Goal: Register for event/course

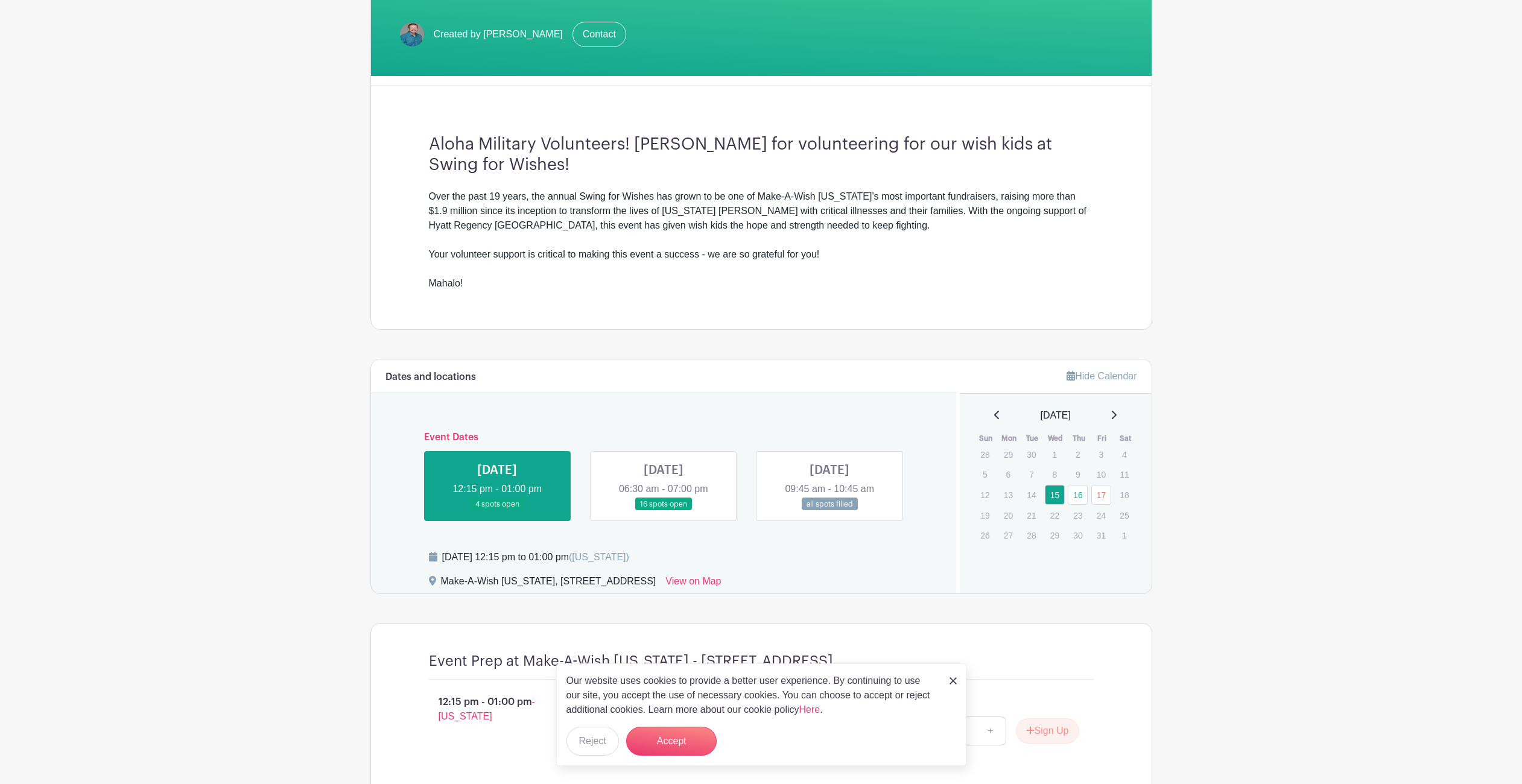
scroll to position [304, 0]
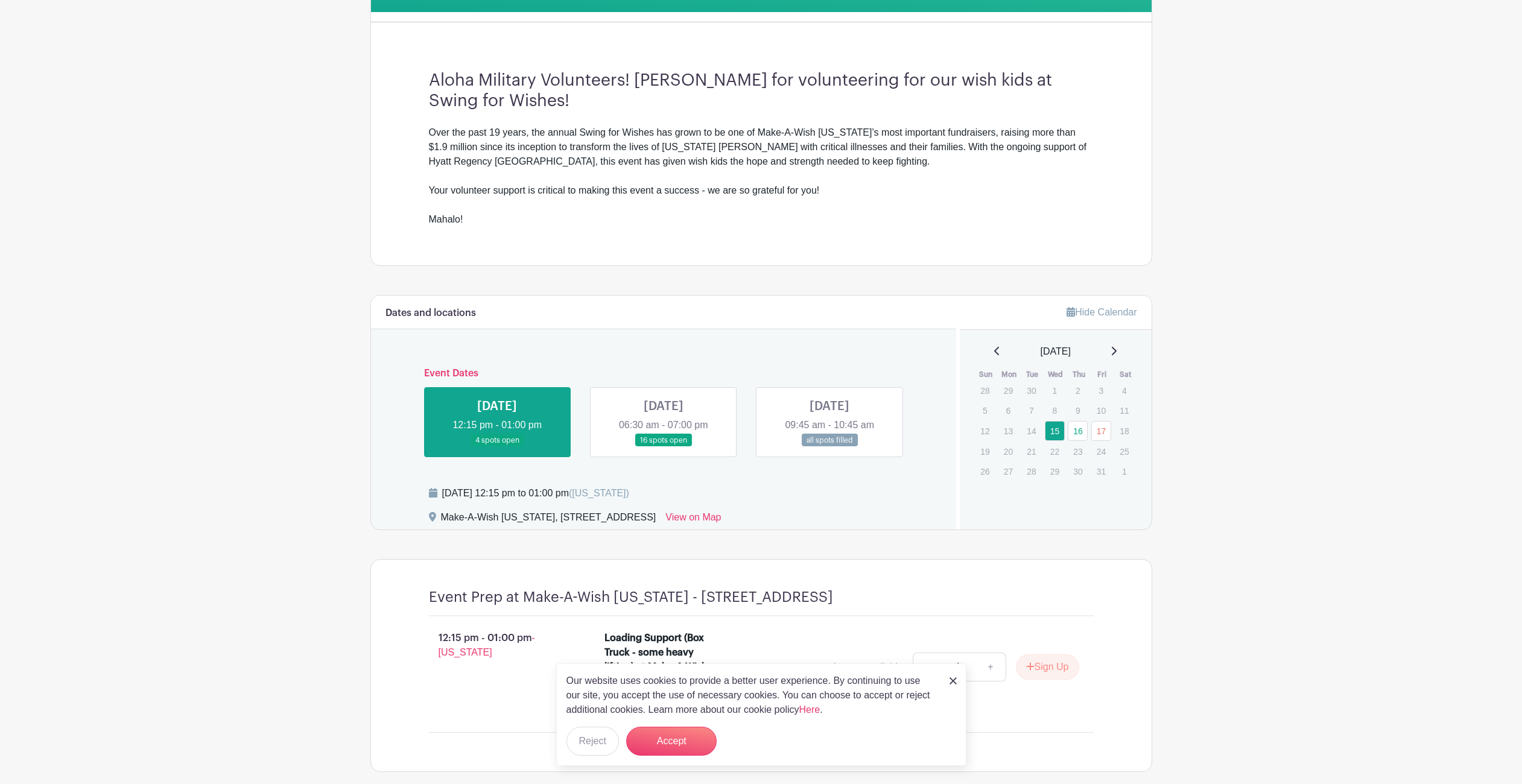
click at [663, 447] on link at bounding box center [663, 447] width 0 height 0
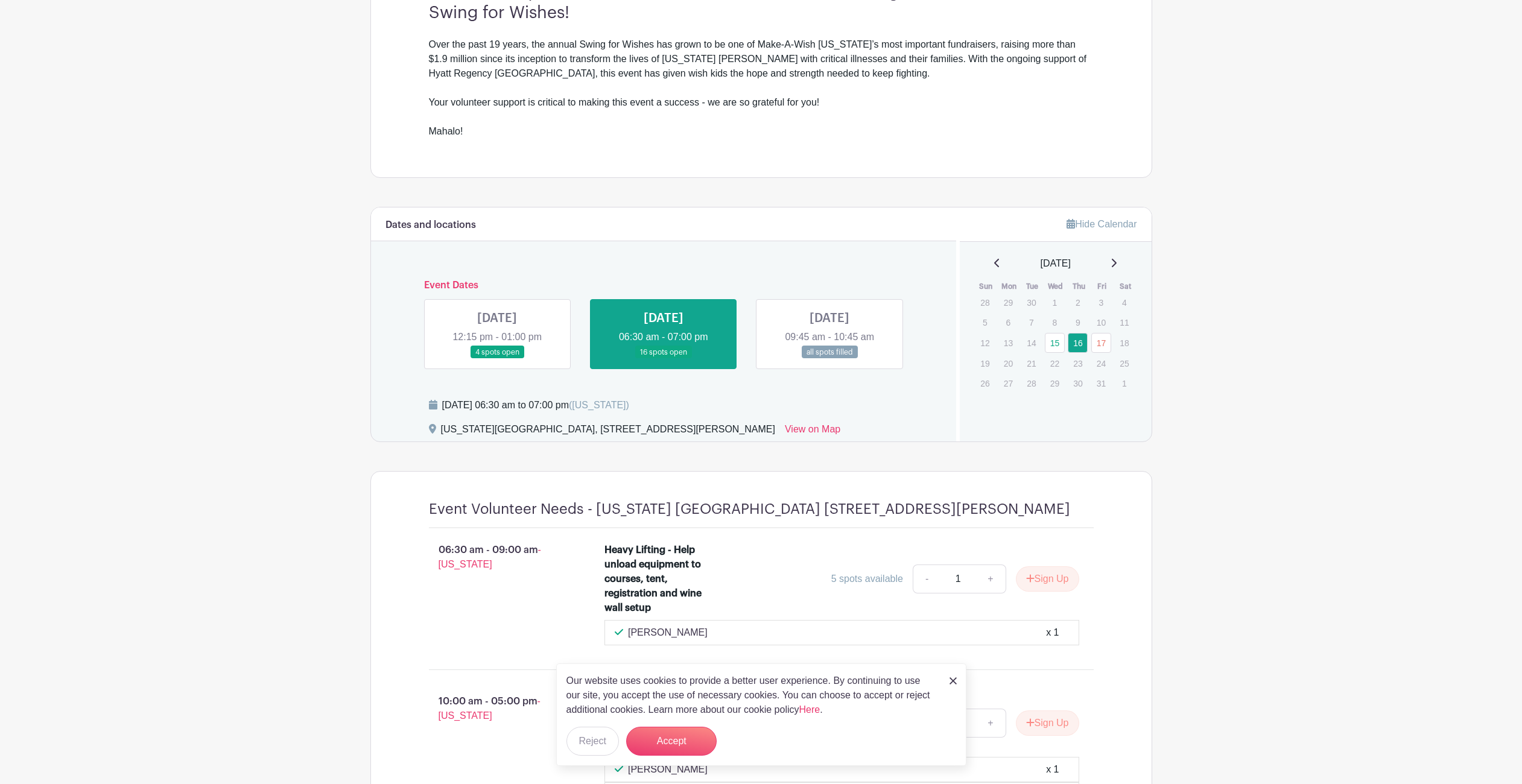
scroll to position [570, 0]
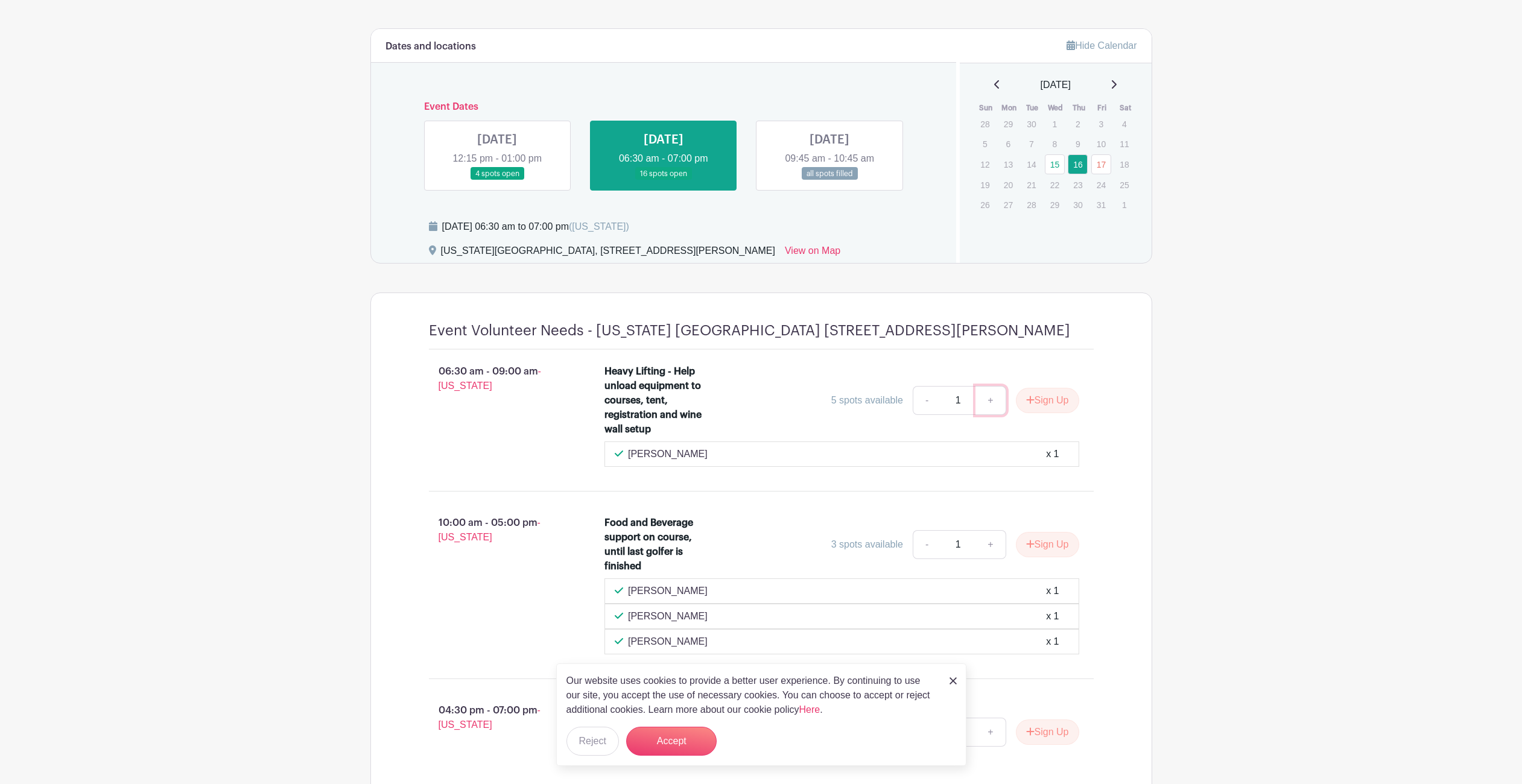
click at [992, 399] on link "+" at bounding box center [990, 400] width 30 height 29
type input "2"
click at [1034, 400] on button "Sign Up" at bounding box center [1047, 400] width 63 height 25
click at [658, 731] on button "Accept" at bounding box center [671, 741] width 90 height 29
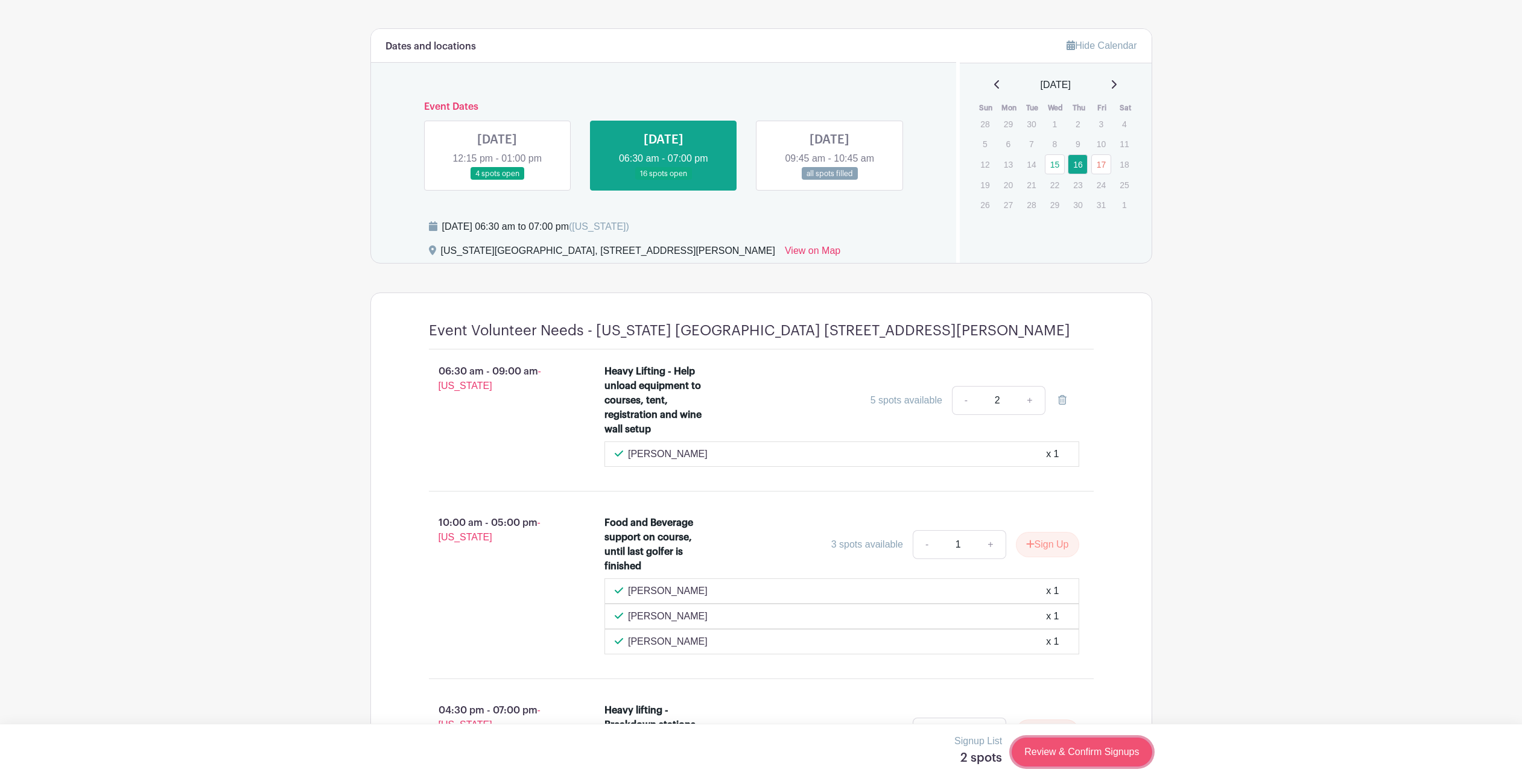
click at [1090, 759] on link "Review & Confirm Signups" at bounding box center [1081, 752] width 140 height 29
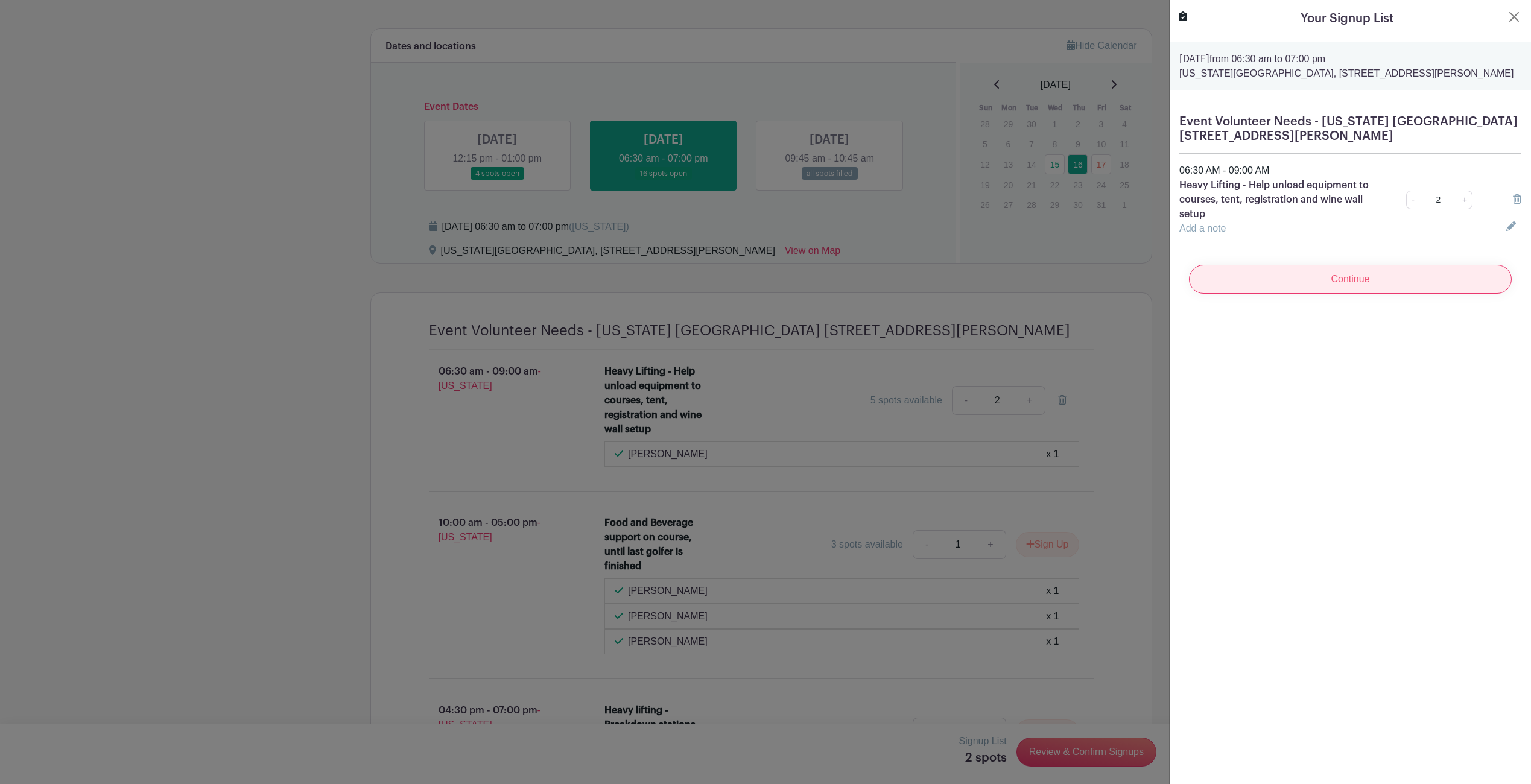
click at [1385, 280] on input "Continue" at bounding box center [1350, 280] width 323 height 29
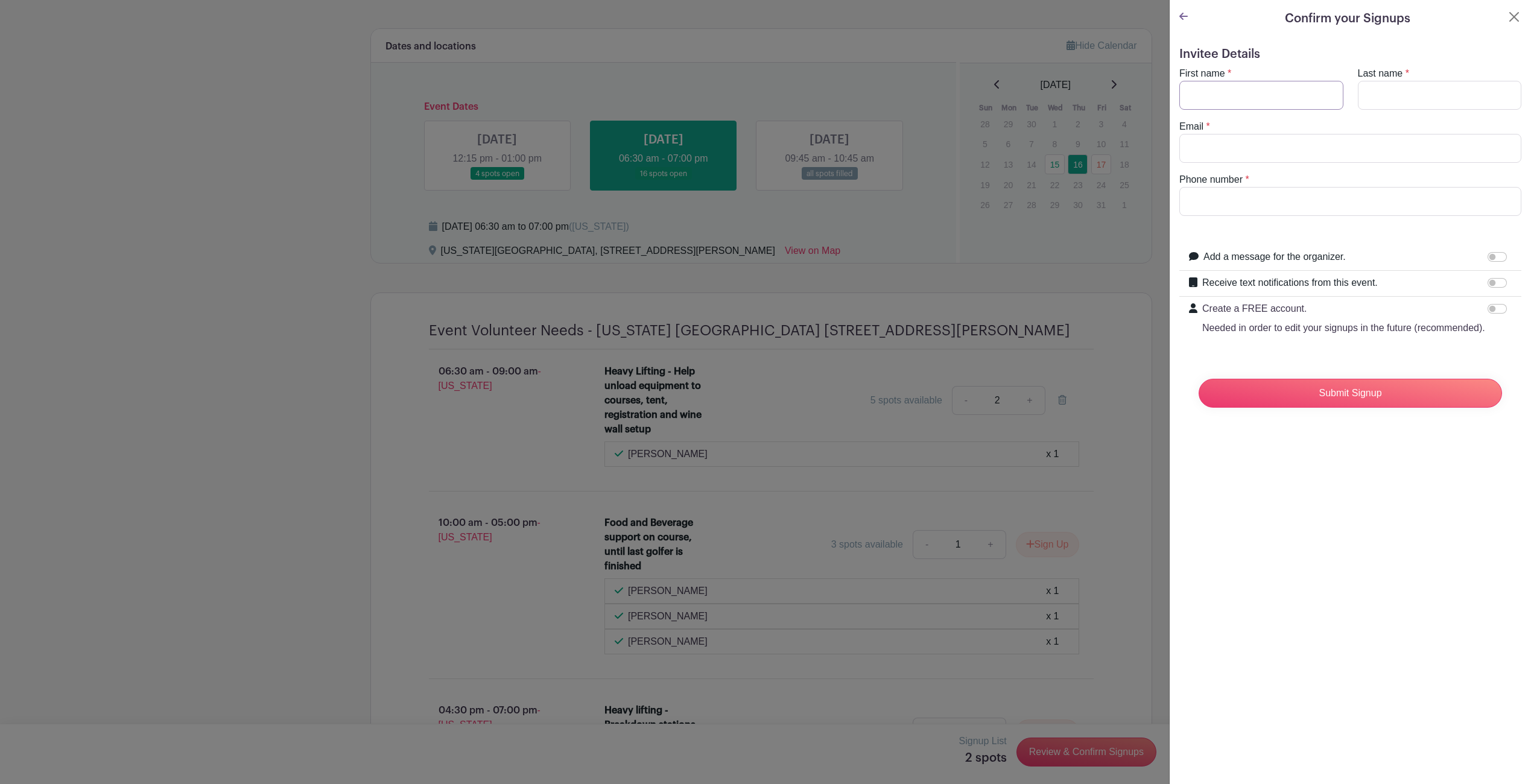
click at [1294, 93] on input "First name" at bounding box center [1261, 95] width 164 height 29
type input "Kotton"
type input "Funderburgh"
click at [1313, 157] on input "Email" at bounding box center [1350, 149] width 342 height 29
type input "[EMAIL_ADDRESS][DOMAIN_NAME]"
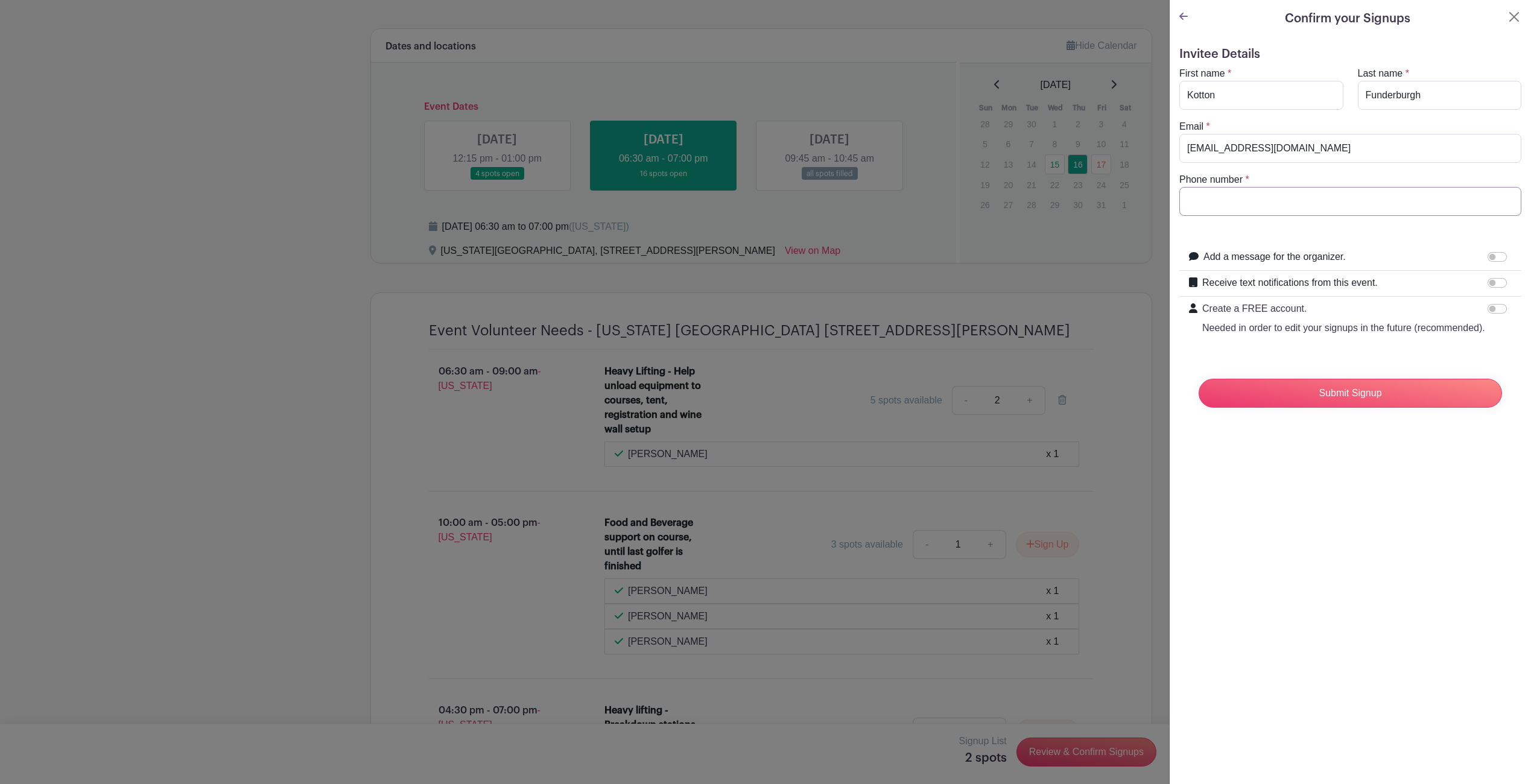
click at [1305, 196] on input "Phone number" at bounding box center [1350, 202] width 342 height 29
type input "5126489922"
click at [1487, 254] on input "Add a message for the organizer." at bounding box center [1497, 256] width 20 height 9
checkbox input "true"
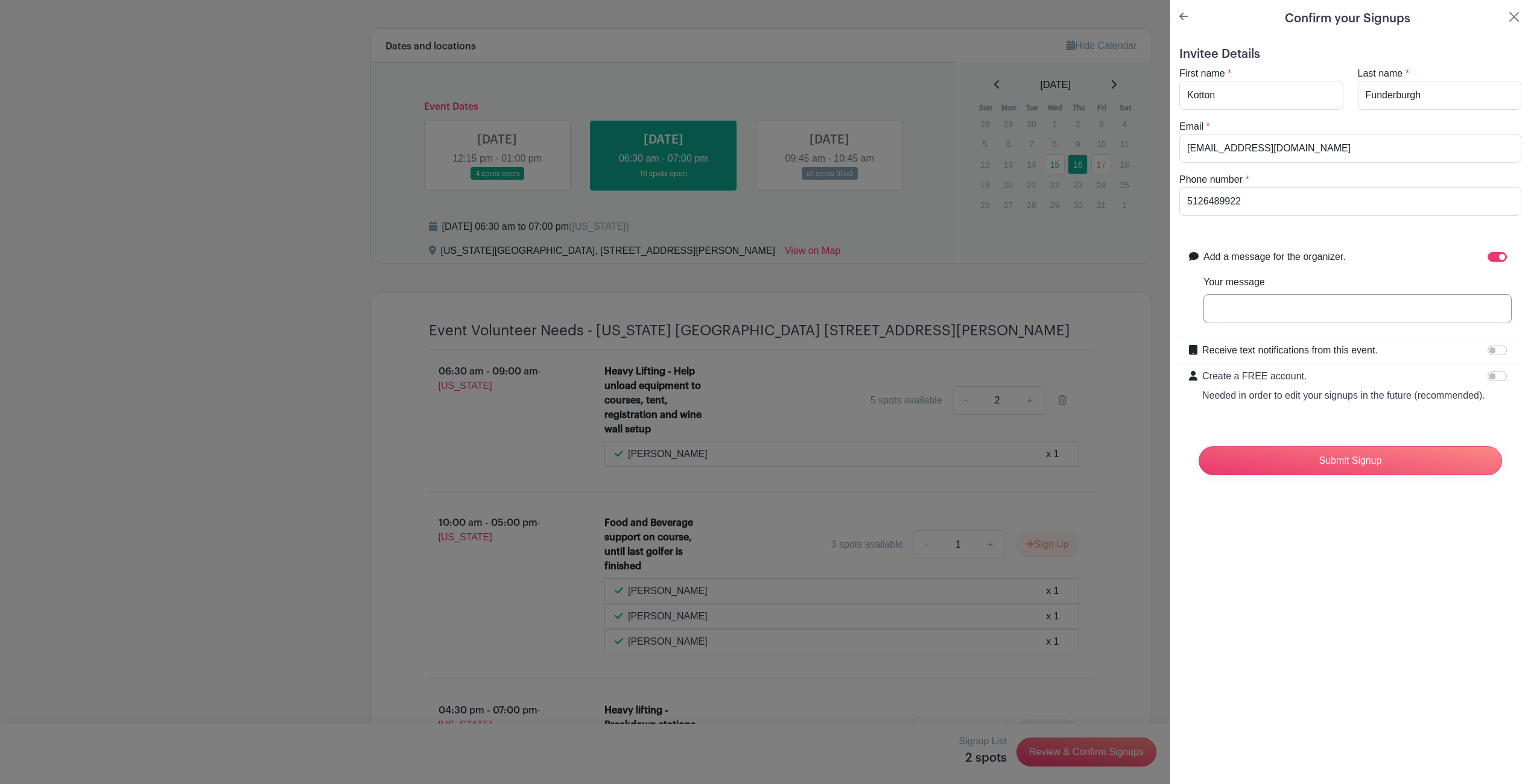
click at [1401, 300] on input "Your message" at bounding box center [1357, 309] width 308 height 29
click at [1397, 310] on input "[PERSON_NAME] and [PERSON_NAME]" at bounding box center [1357, 309] width 308 height 29
type input "[PERSON_NAME] and [PERSON_NAME]"
click at [1372, 475] on input "Submit Signup" at bounding box center [1350, 461] width 304 height 29
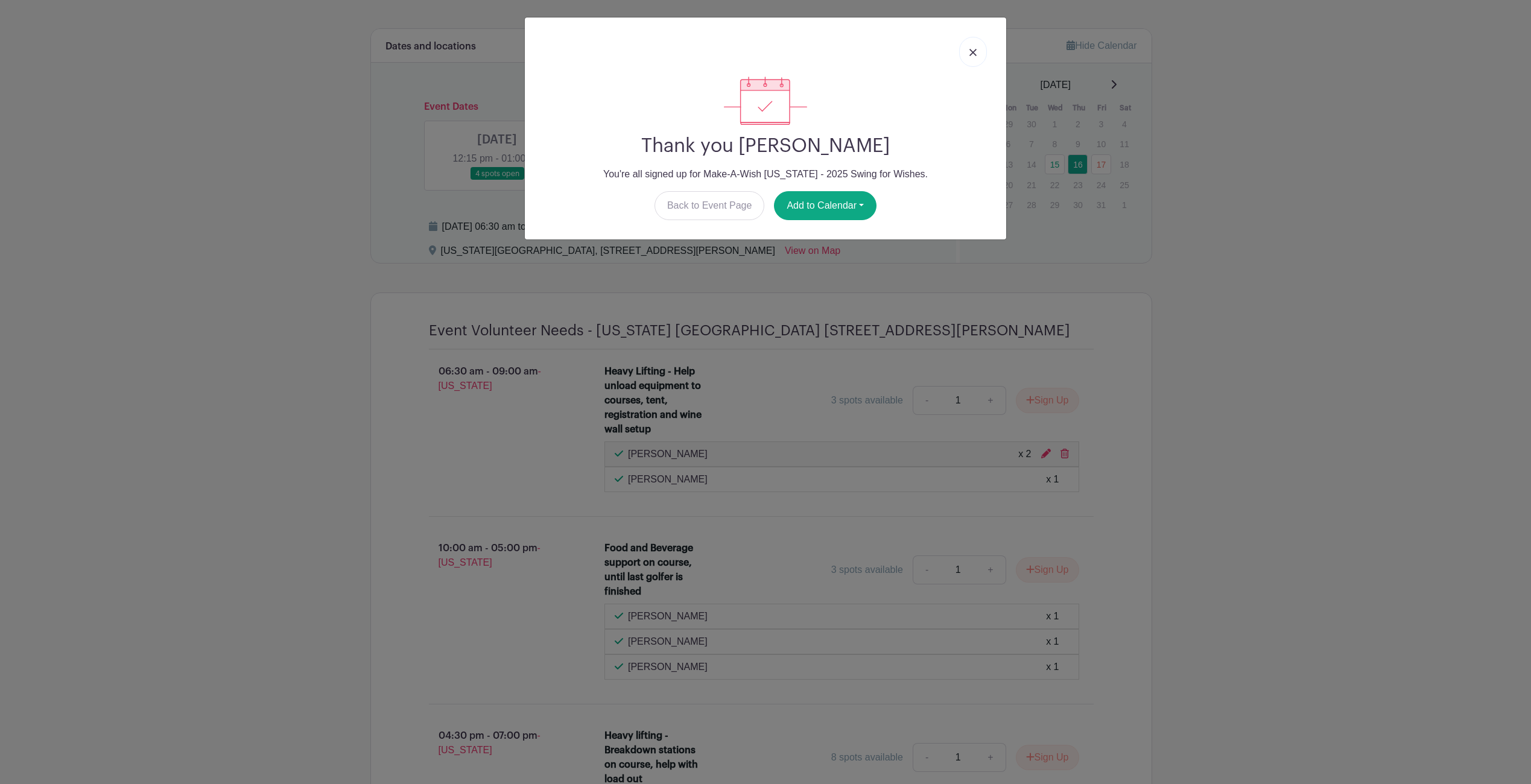
click at [969, 55] on img at bounding box center [973, 52] width 7 height 7
